Goal: Information Seeking & Learning: Learn about a topic

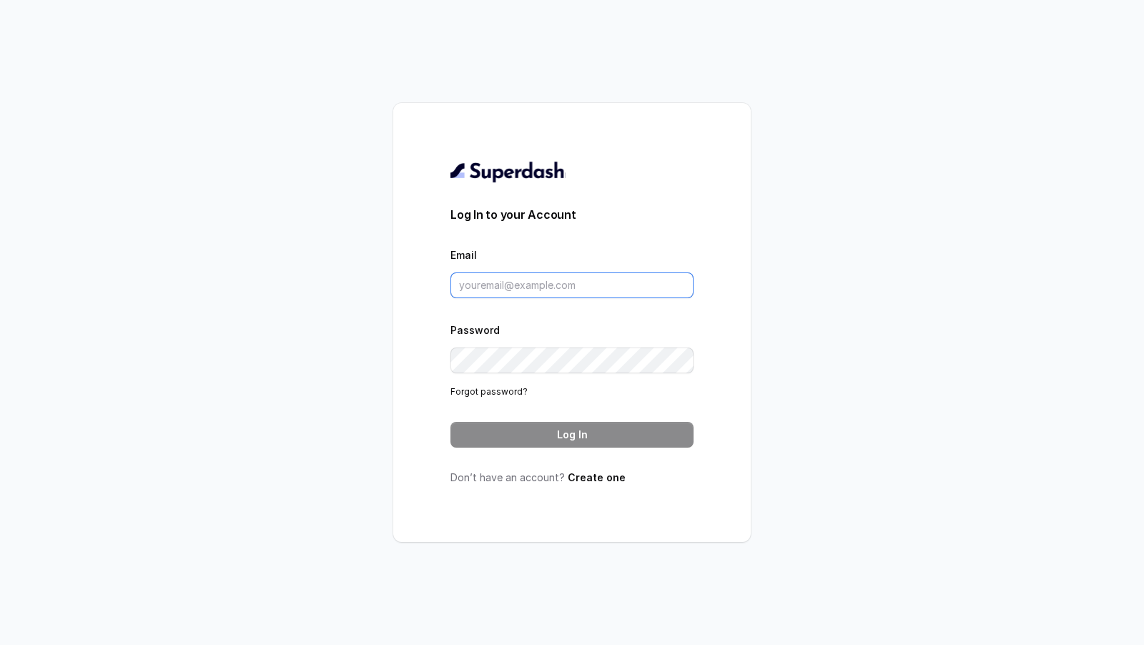
click at [608, 280] on input "Email" at bounding box center [571, 285] width 243 height 26
type input "a"
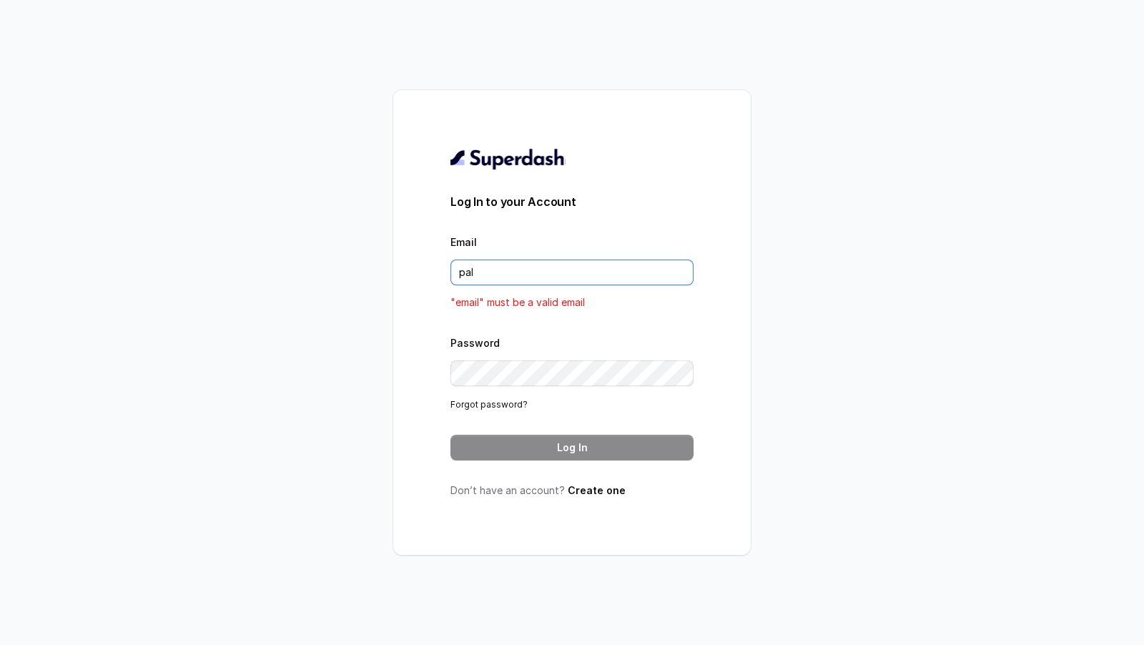
type input "pallavi.pr@lifecell.in"
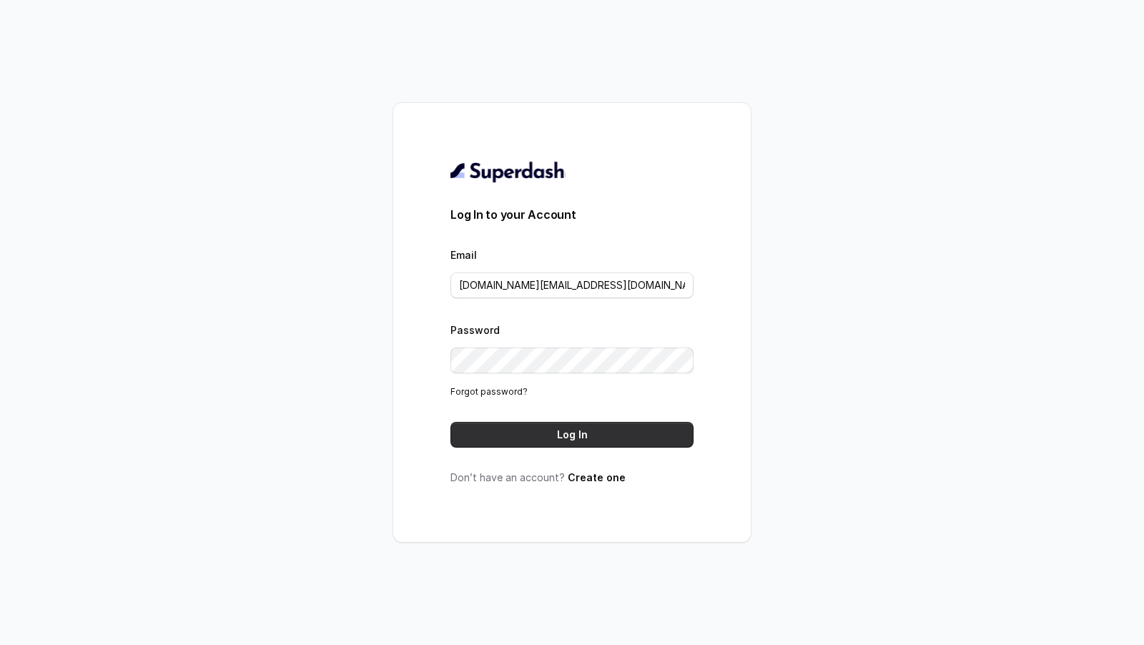
click at [576, 430] on button "Log In" at bounding box center [571, 435] width 243 height 26
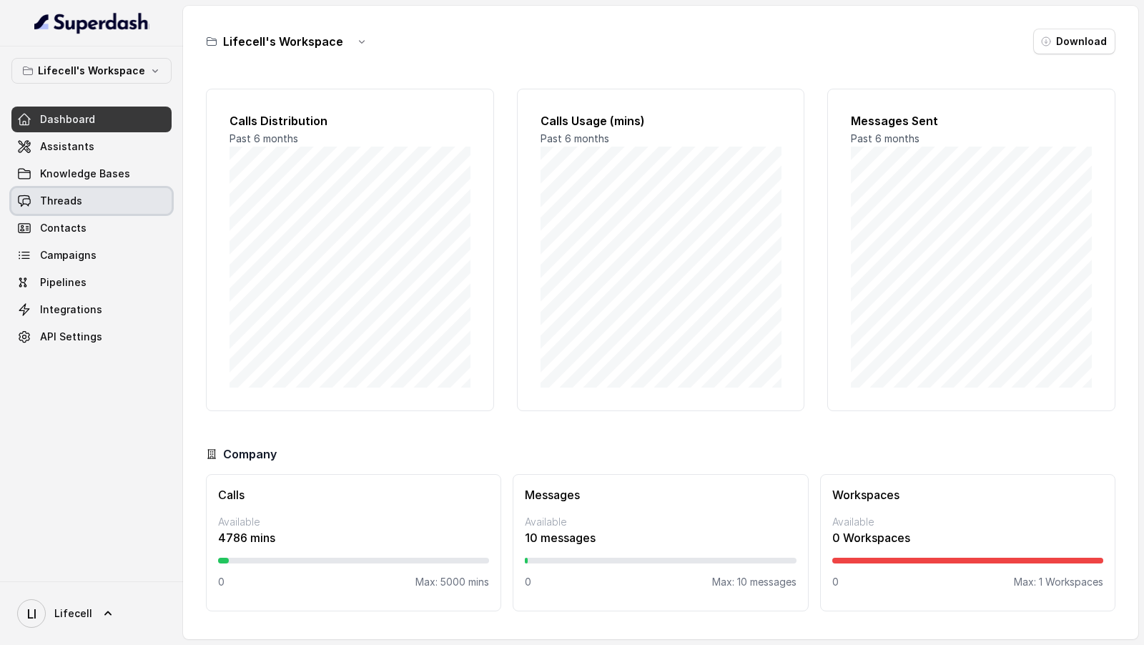
click at [81, 190] on link "Threads" at bounding box center [91, 201] width 160 height 26
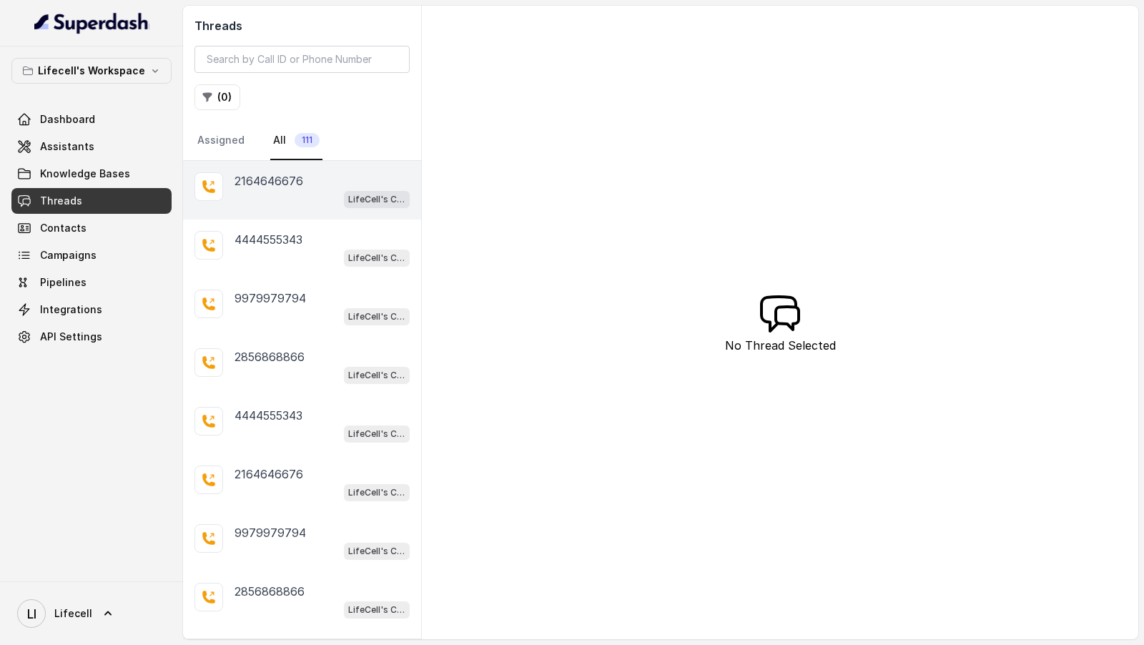
click at [300, 198] on div "LifeCell's Call Assistant" at bounding box center [322, 198] width 175 height 19
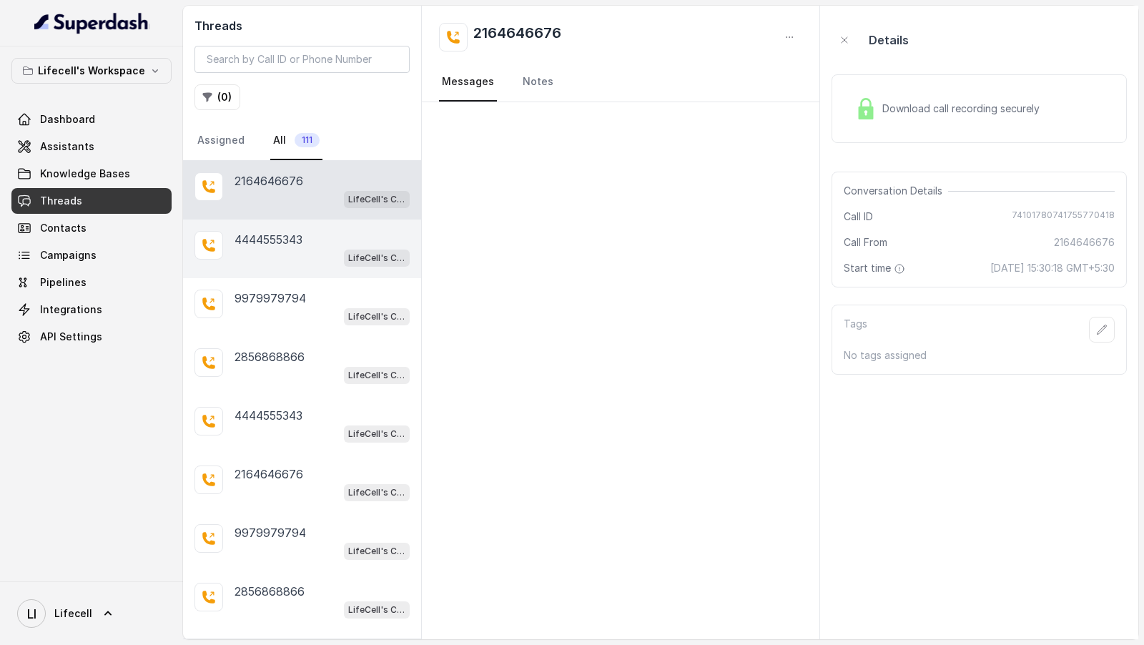
click at [288, 238] on p "4444555343" at bounding box center [269, 239] width 68 height 17
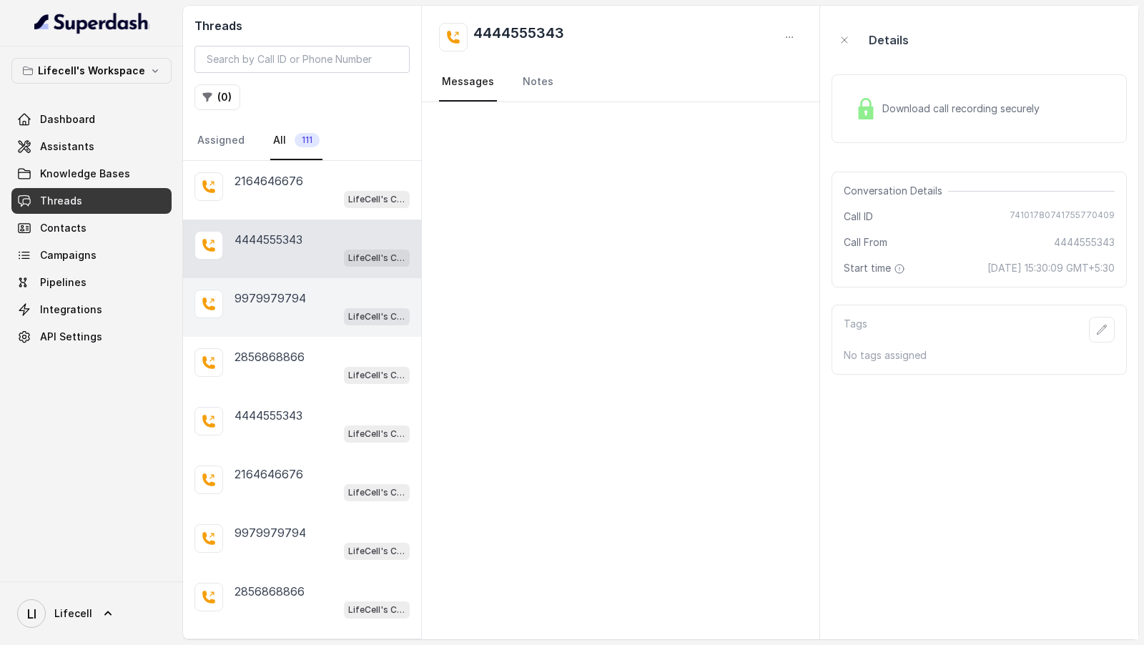
click at [288, 279] on div "[PHONE_NUMBER] LifeCell's Call Assistant" at bounding box center [302, 307] width 238 height 59
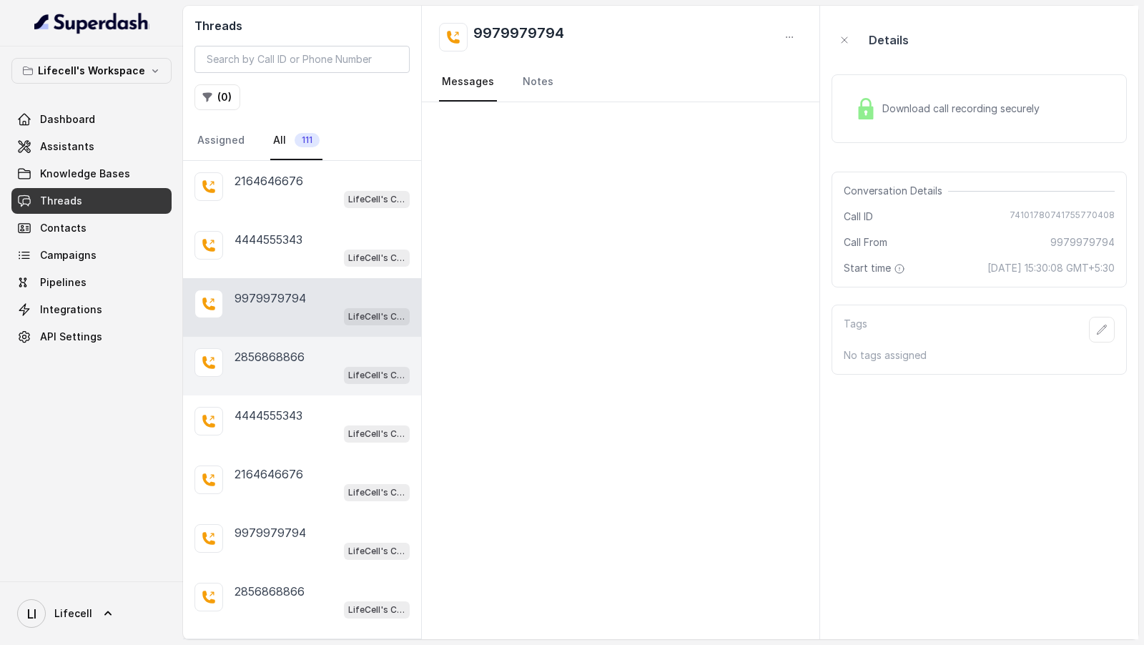
click at [273, 348] on p "2856868866" at bounding box center [270, 356] width 70 height 17
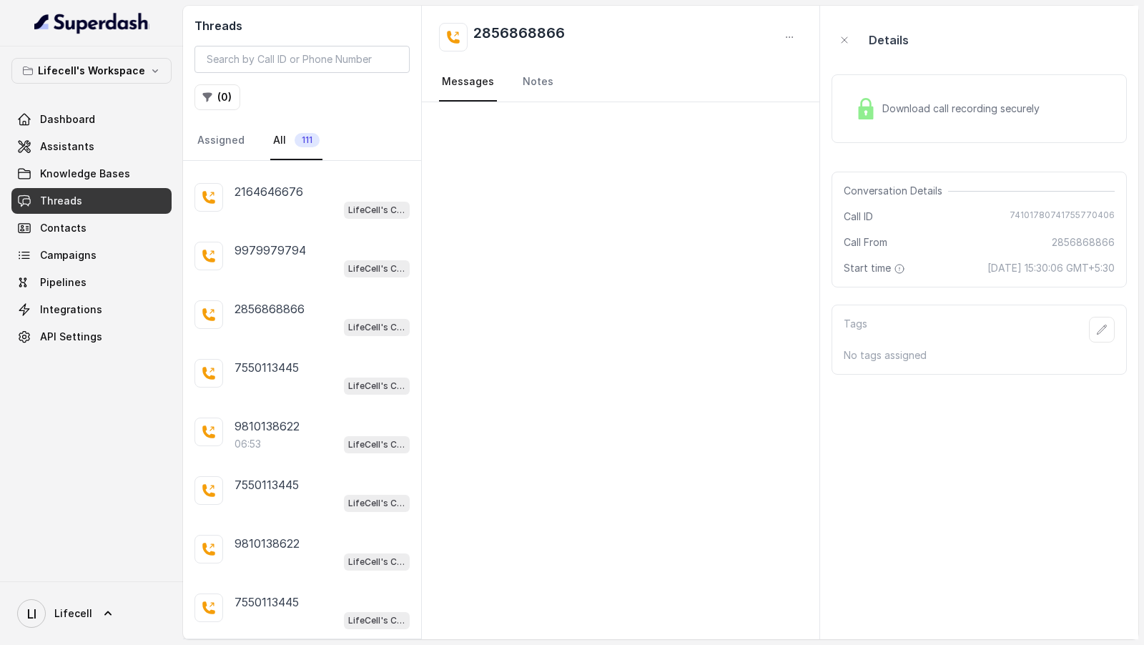
scroll to position [459, 0]
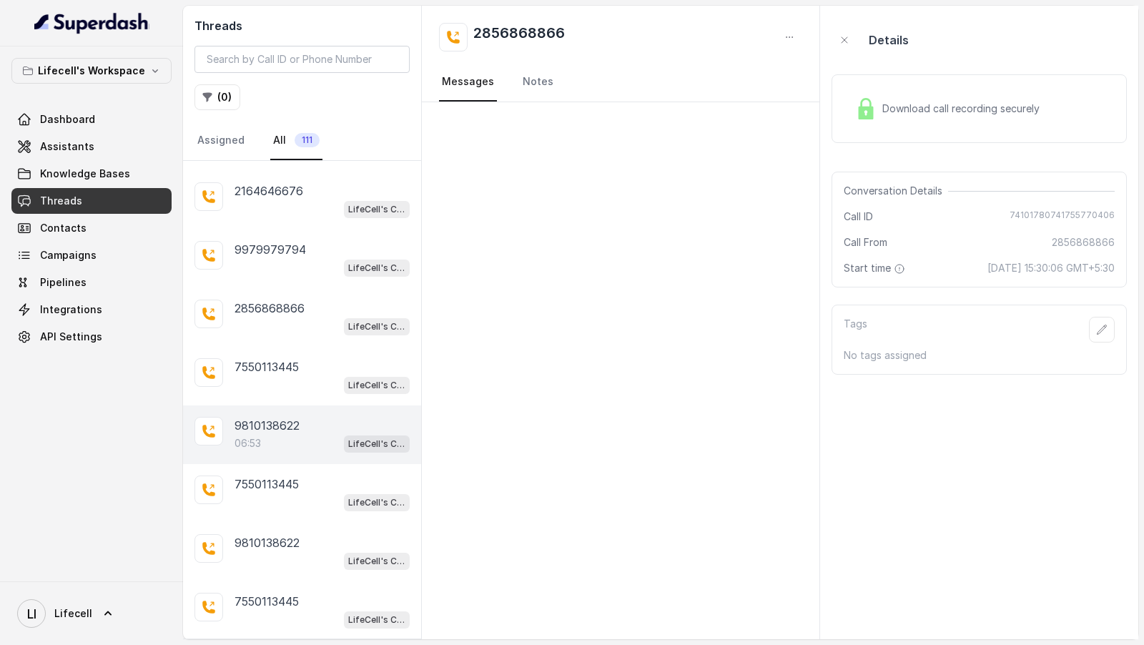
click at [282, 438] on div "06:53 LifeCell's Call Assistant" at bounding box center [322, 443] width 175 height 19
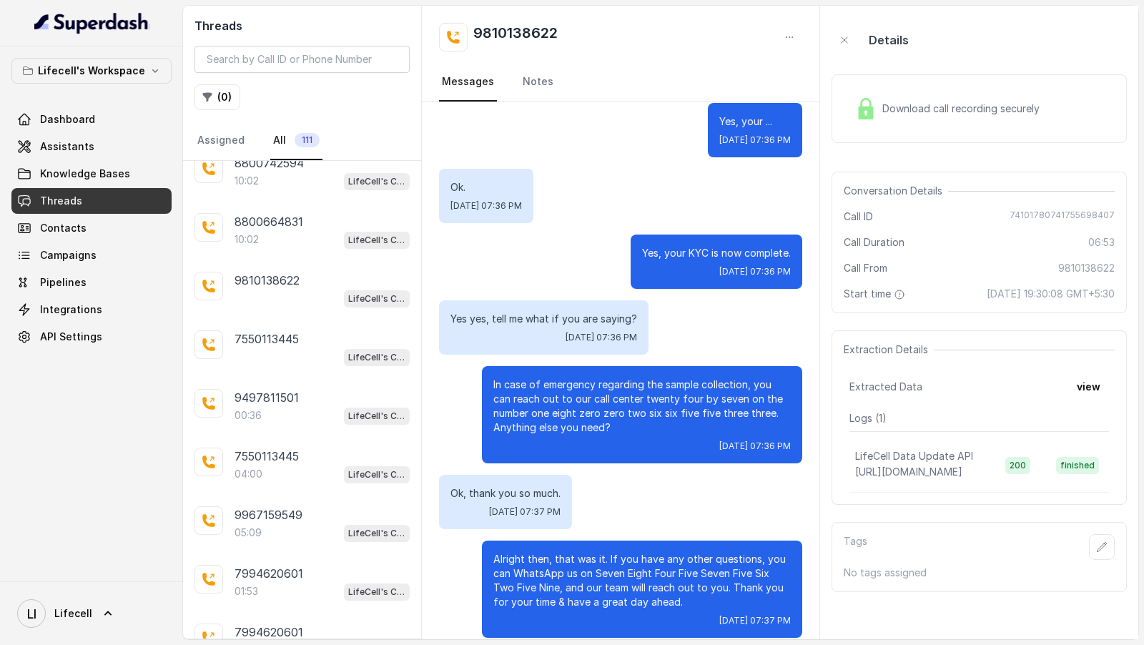
scroll to position [978, 0]
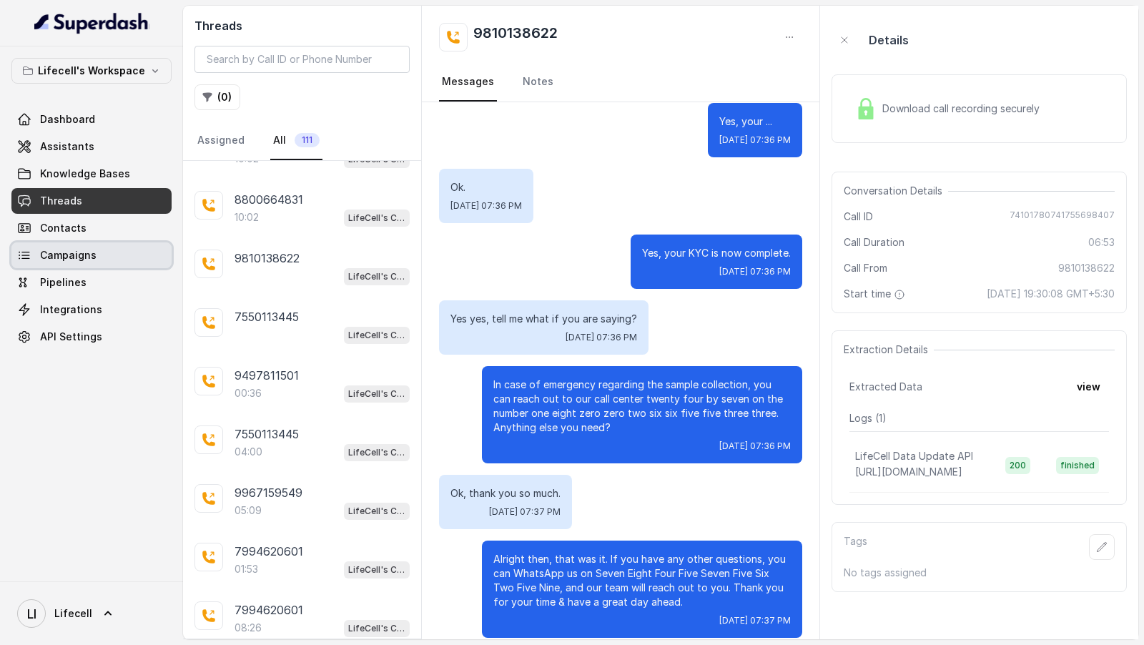
click at [92, 262] on link "Campaigns" at bounding box center [91, 255] width 160 height 26
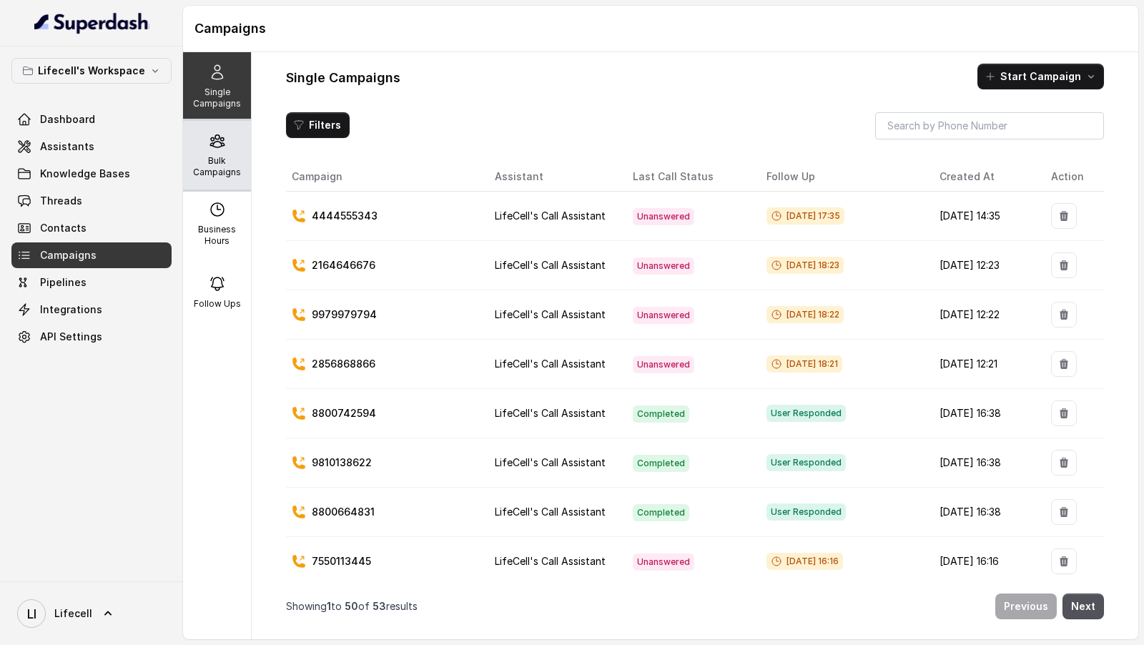
click at [212, 162] on p "Bulk Campaigns" at bounding box center [217, 166] width 56 height 23
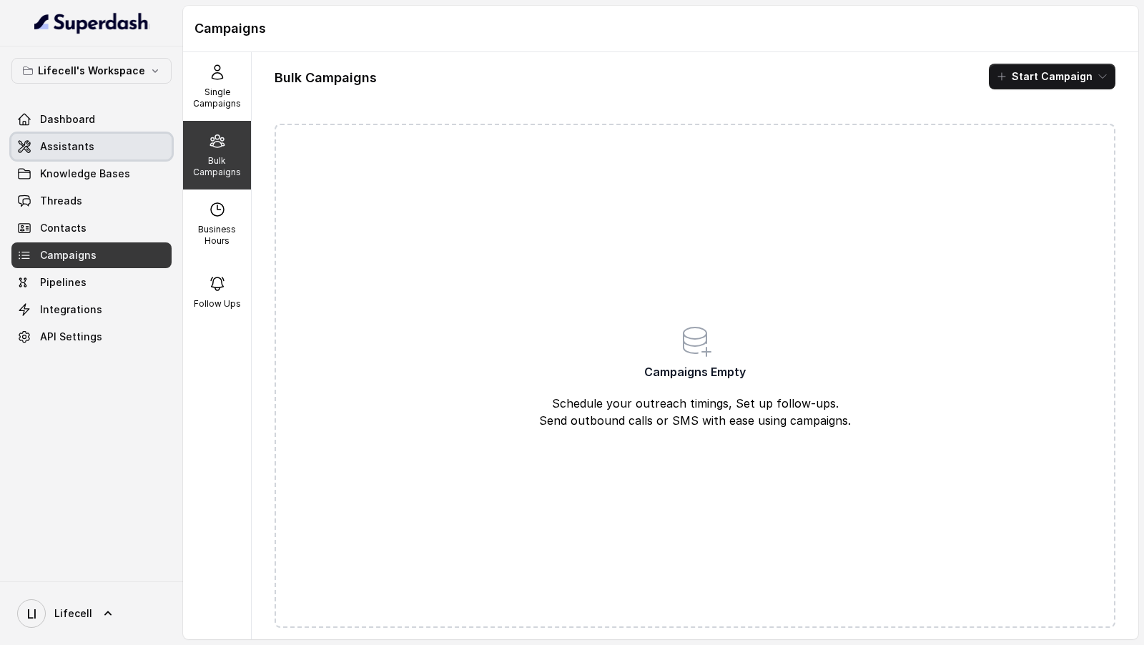
click at [35, 145] on link "Assistants" at bounding box center [91, 147] width 160 height 26
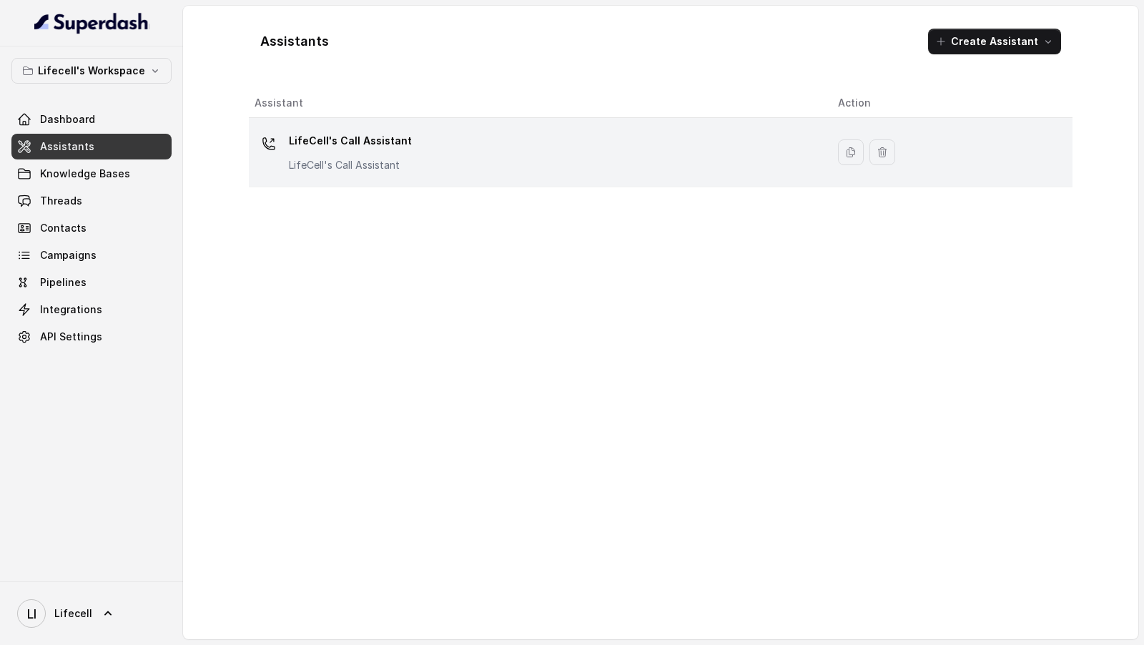
click at [355, 170] on p "LifeCell's Call Assistant" at bounding box center [350, 165] width 123 height 14
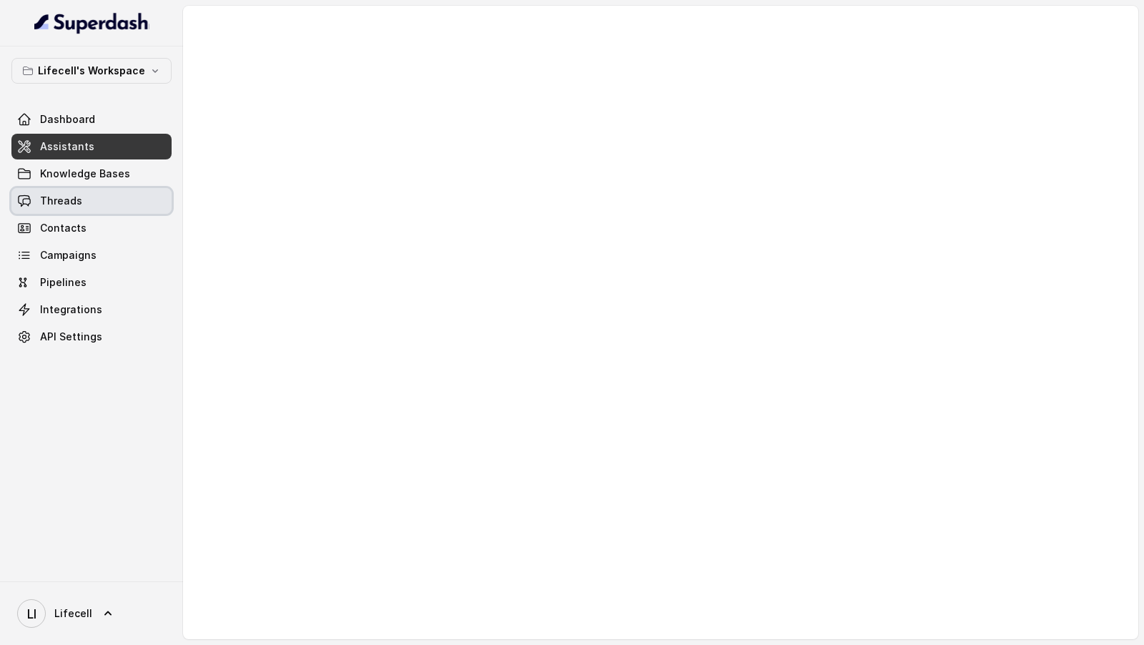
click at [124, 205] on link "Threads" at bounding box center [91, 201] width 160 height 26
